Goal: Information Seeking & Learning: Check status

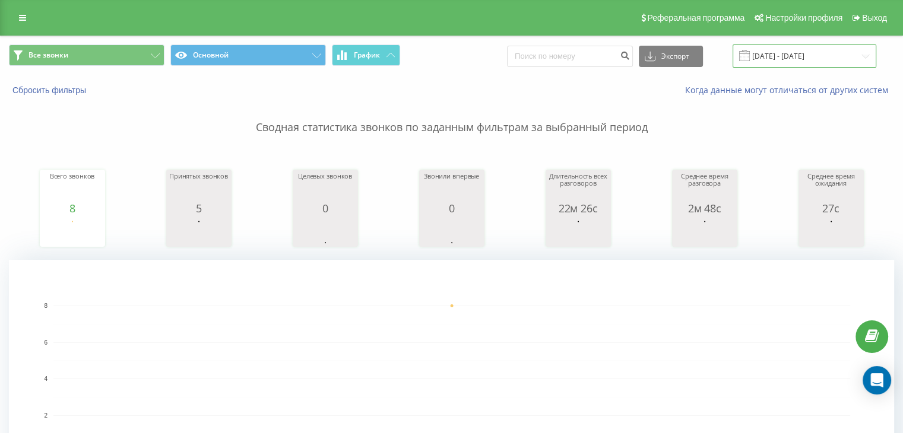
click at [776, 58] on input "[DATE] - [DATE]" at bounding box center [804, 56] width 144 height 23
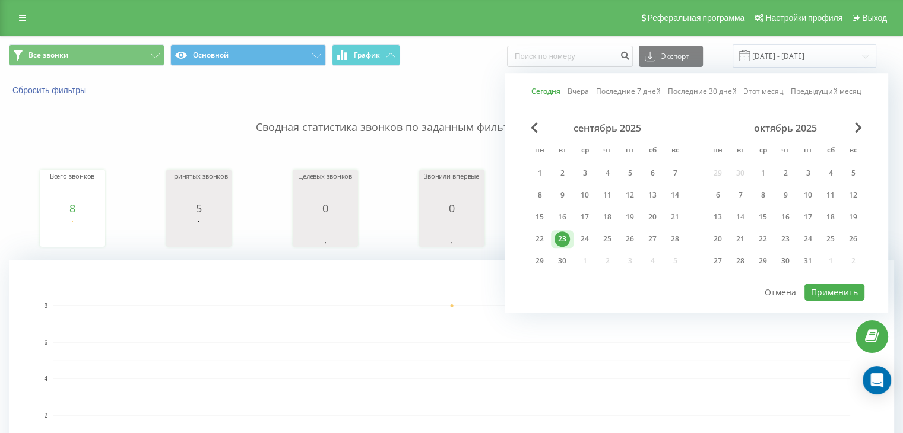
click at [567, 239] on div "23" at bounding box center [561, 238] width 15 height 15
click at [804, 281] on div "Сегодня Вчера Последние 7 дней Последние 30 дней Этот месяц Предыдущий месяц се…" at bounding box center [695, 193] width 383 height 240
click at [817, 284] on button "Применить" at bounding box center [834, 292] width 60 height 17
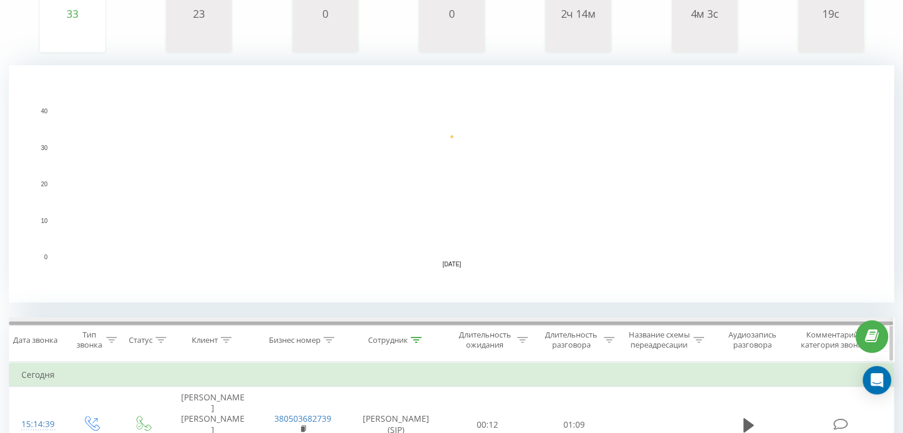
scroll to position [237, 0]
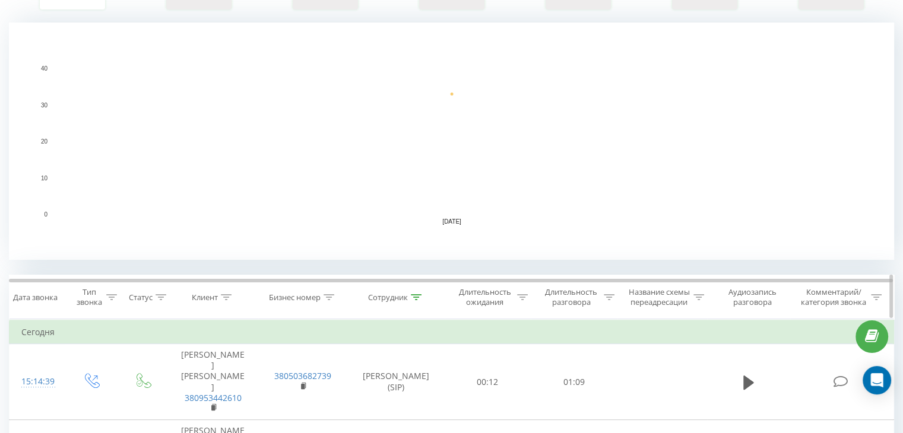
click at [411, 298] on icon at bounding box center [416, 297] width 11 height 6
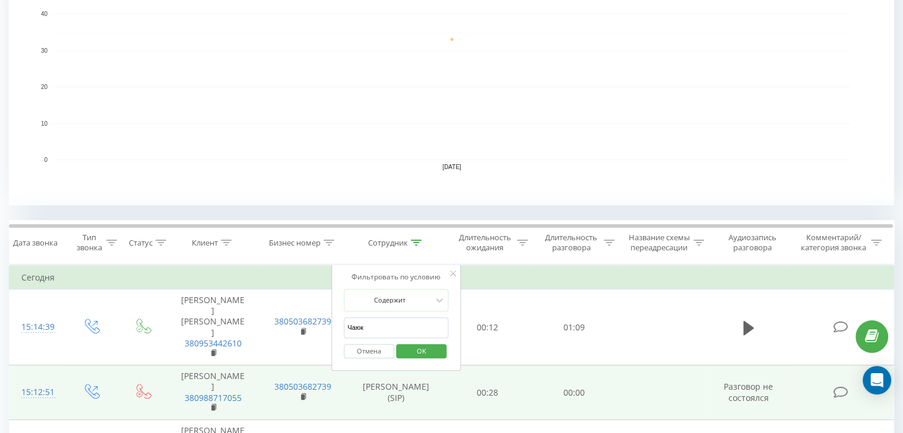
scroll to position [356, 0]
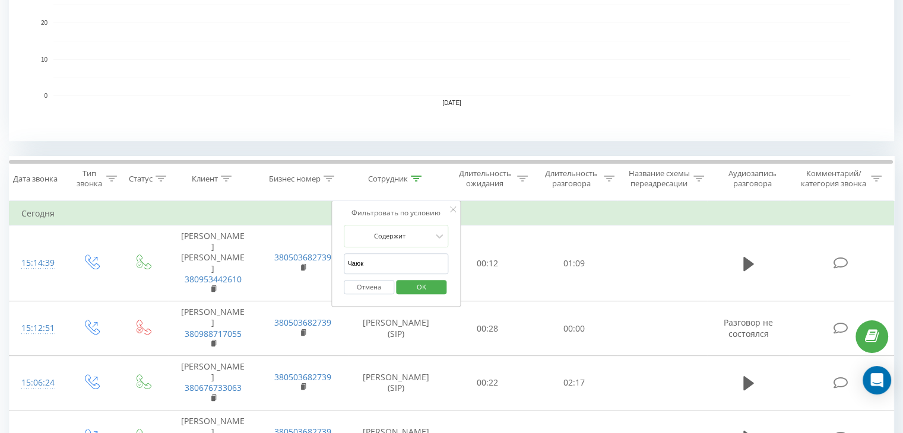
click at [373, 267] on input "Чаюк" at bounding box center [396, 263] width 104 height 21
click at [373, 266] on input "Чаюк" at bounding box center [396, 263] width 104 height 21
type input "[PERSON_NAME]"
drag, startPoint x: 402, startPoint y: 273, endPoint x: 432, endPoint y: 284, distance: 31.7
click at [432, 284] on span "OK" at bounding box center [421, 287] width 33 height 18
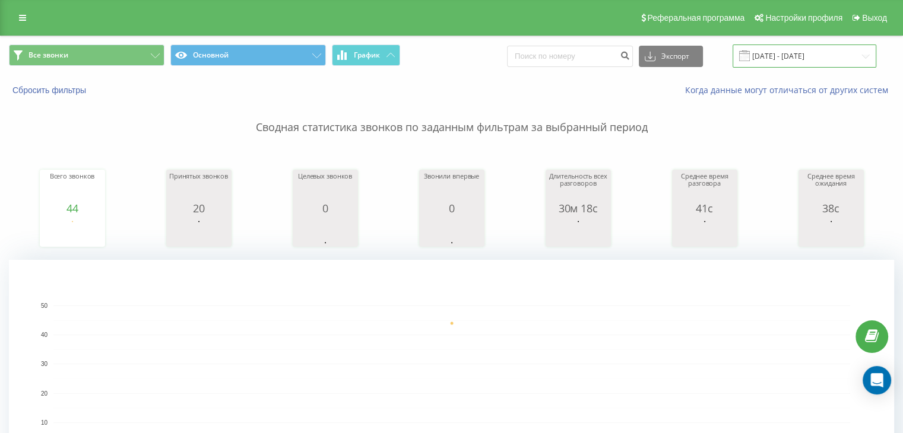
click at [782, 52] on input "[DATE] - [DATE]" at bounding box center [804, 56] width 144 height 23
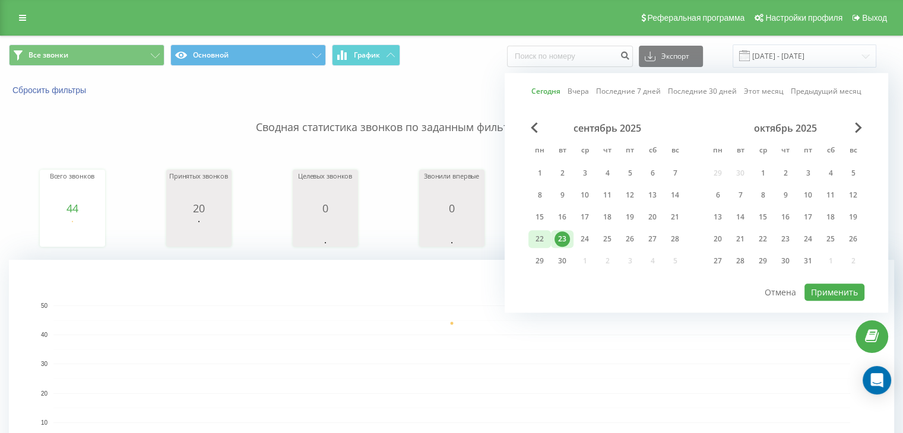
click at [541, 239] on div "22" at bounding box center [539, 238] width 15 height 15
click at [547, 236] on div "22" at bounding box center [539, 239] width 23 height 18
click at [822, 290] on button "Применить" at bounding box center [834, 292] width 60 height 17
type input "[DATE] - [DATE]"
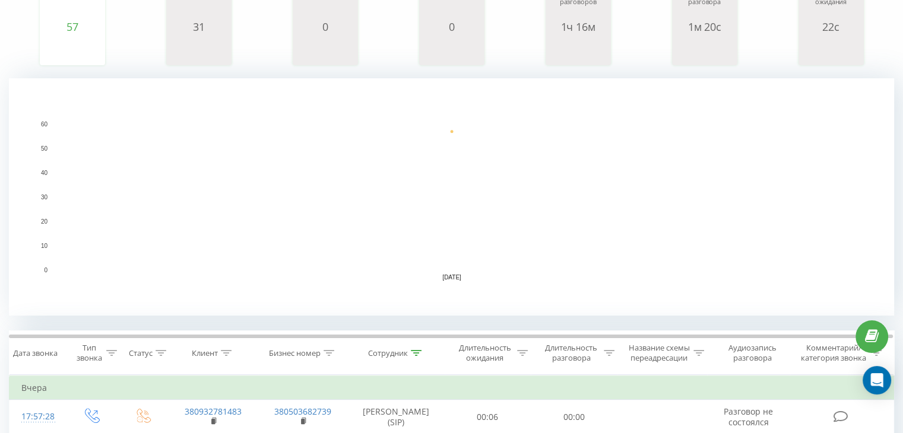
scroll to position [237, 0]
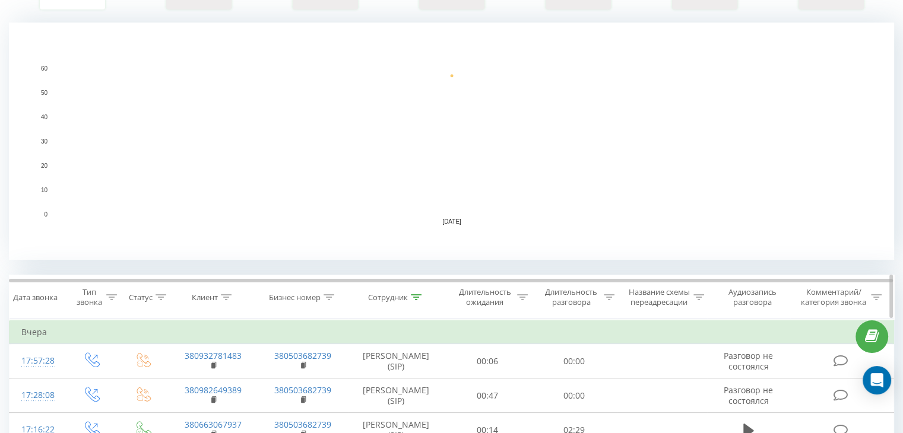
click at [414, 300] on div at bounding box center [416, 298] width 11 height 10
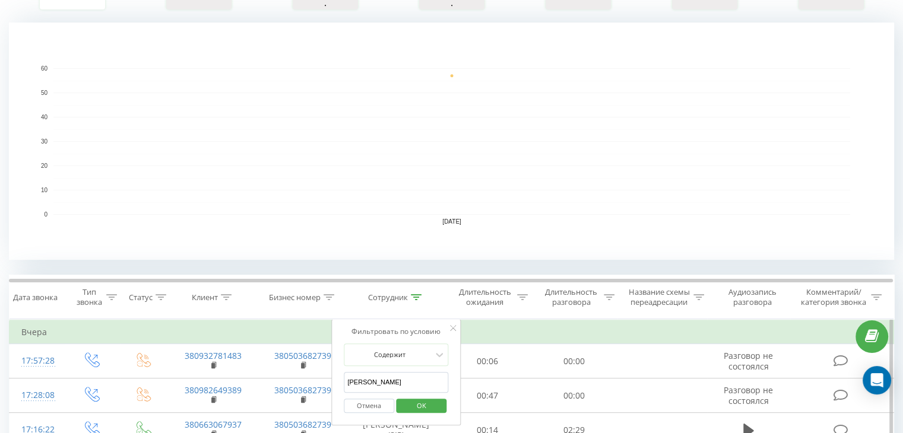
click at [392, 383] on input "[PERSON_NAME]" at bounding box center [396, 382] width 104 height 21
click at [393, 382] on input "[PERSON_NAME]" at bounding box center [396, 382] width 104 height 21
type input "Чаюк"
click at [421, 407] on span "OK" at bounding box center [421, 405] width 33 height 18
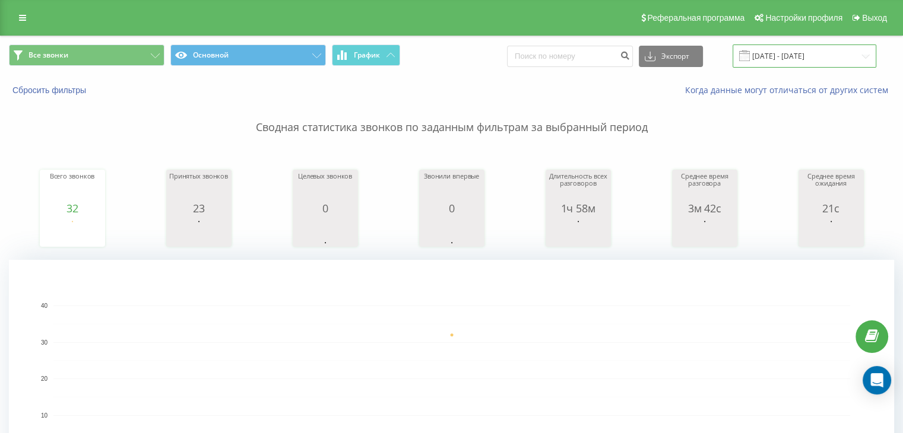
click at [781, 57] on input "[DATE] - [DATE]" at bounding box center [804, 56] width 144 height 23
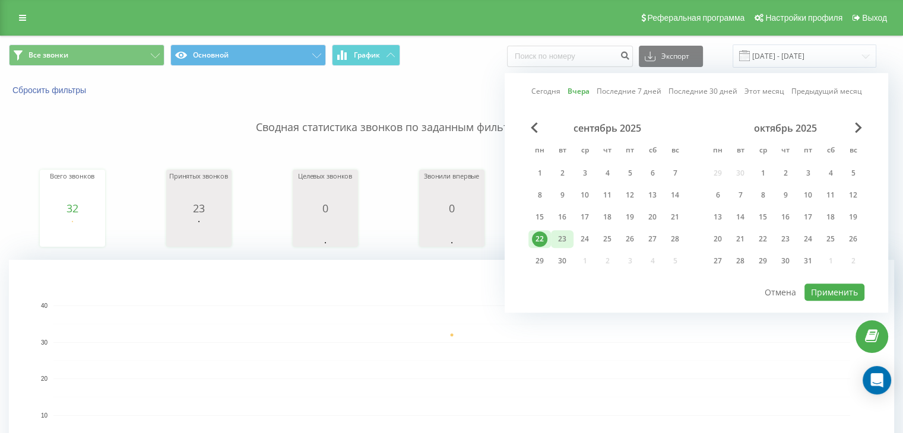
click at [559, 237] on div "23" at bounding box center [561, 238] width 15 height 15
click at [811, 284] on button "Применить" at bounding box center [834, 292] width 60 height 17
type input "[DATE] - [DATE]"
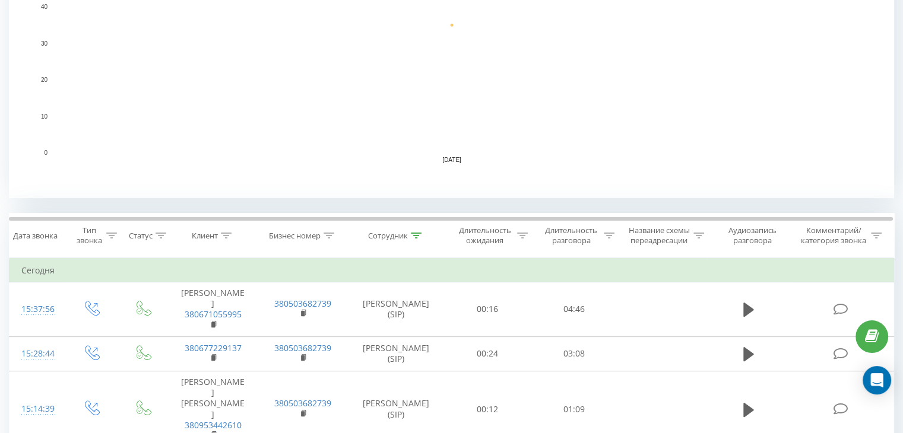
scroll to position [356, 0]
